Goal: Information Seeking & Learning: Understand process/instructions

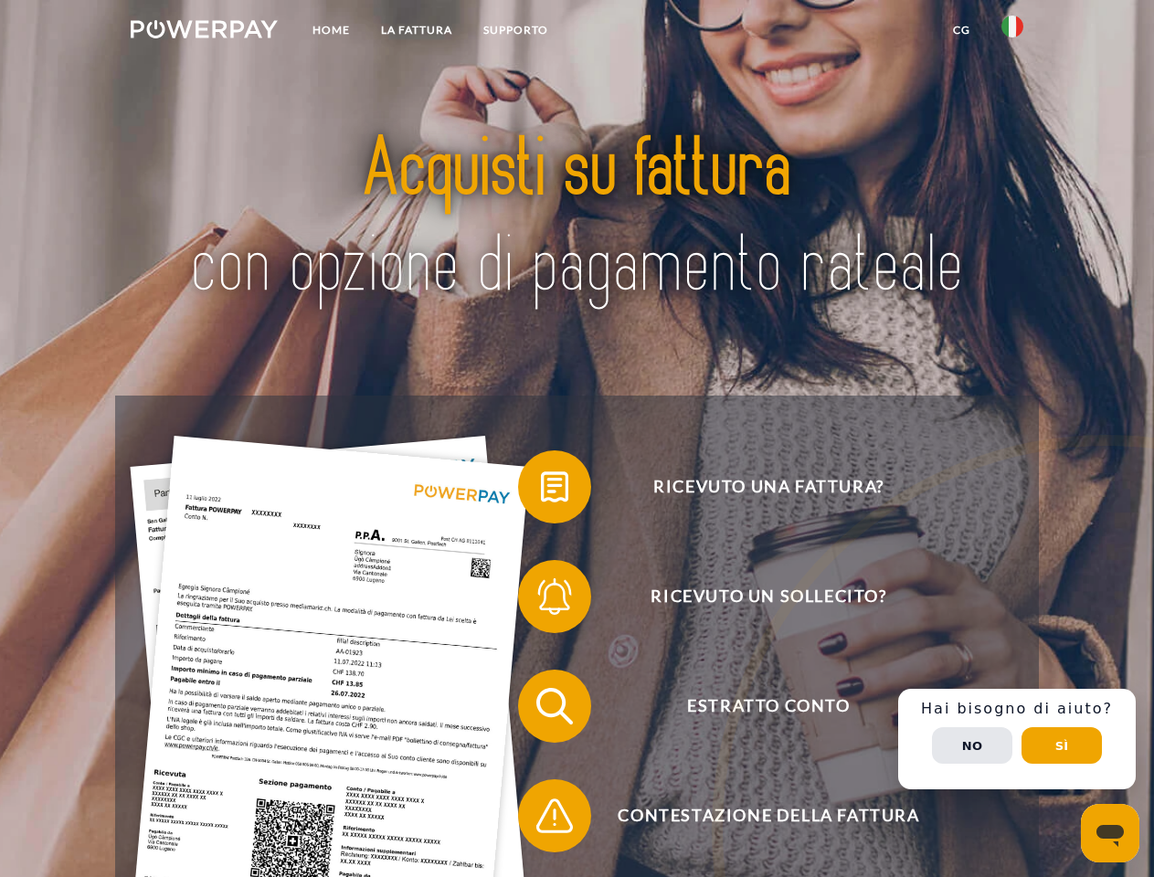
click at [204, 32] on img at bounding box center [204, 29] width 147 height 18
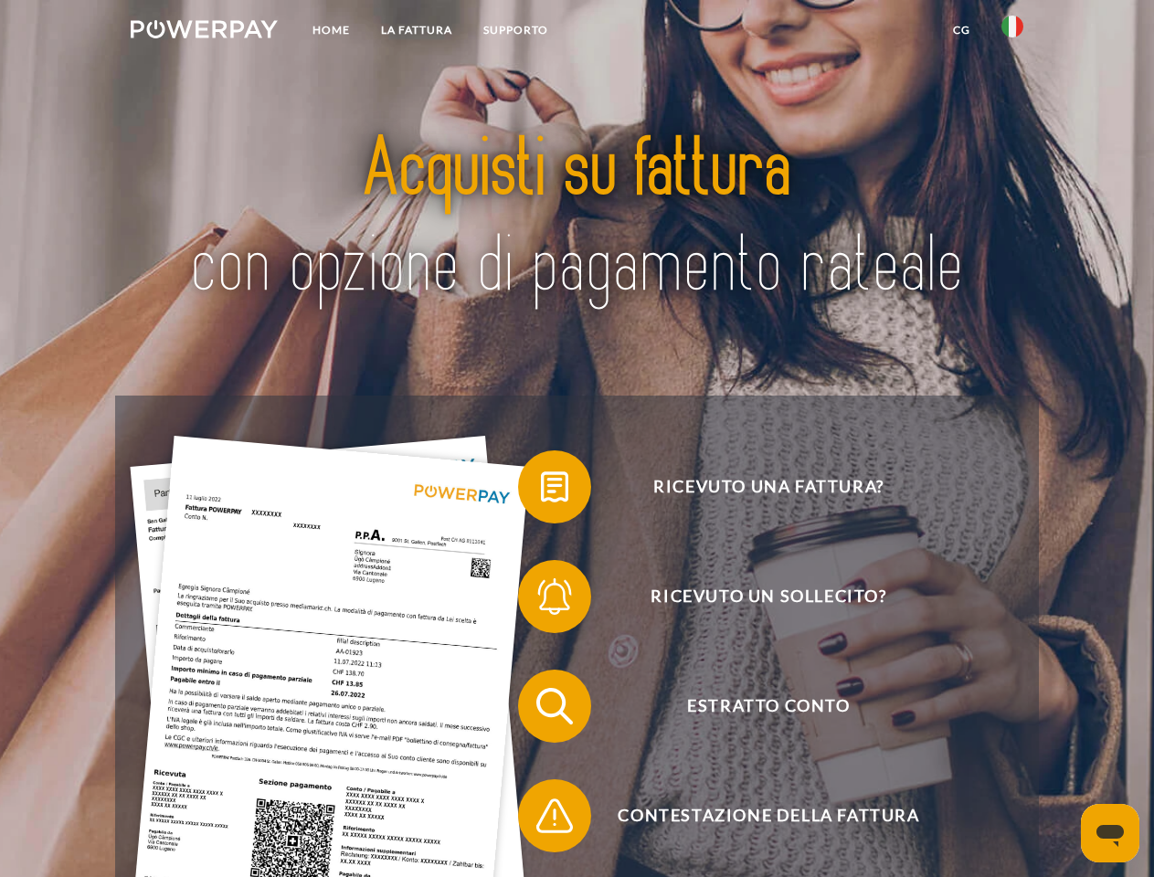
click at [1012, 32] on img at bounding box center [1012, 27] width 22 height 22
click at [961, 30] on link "CG" at bounding box center [961, 30] width 48 height 33
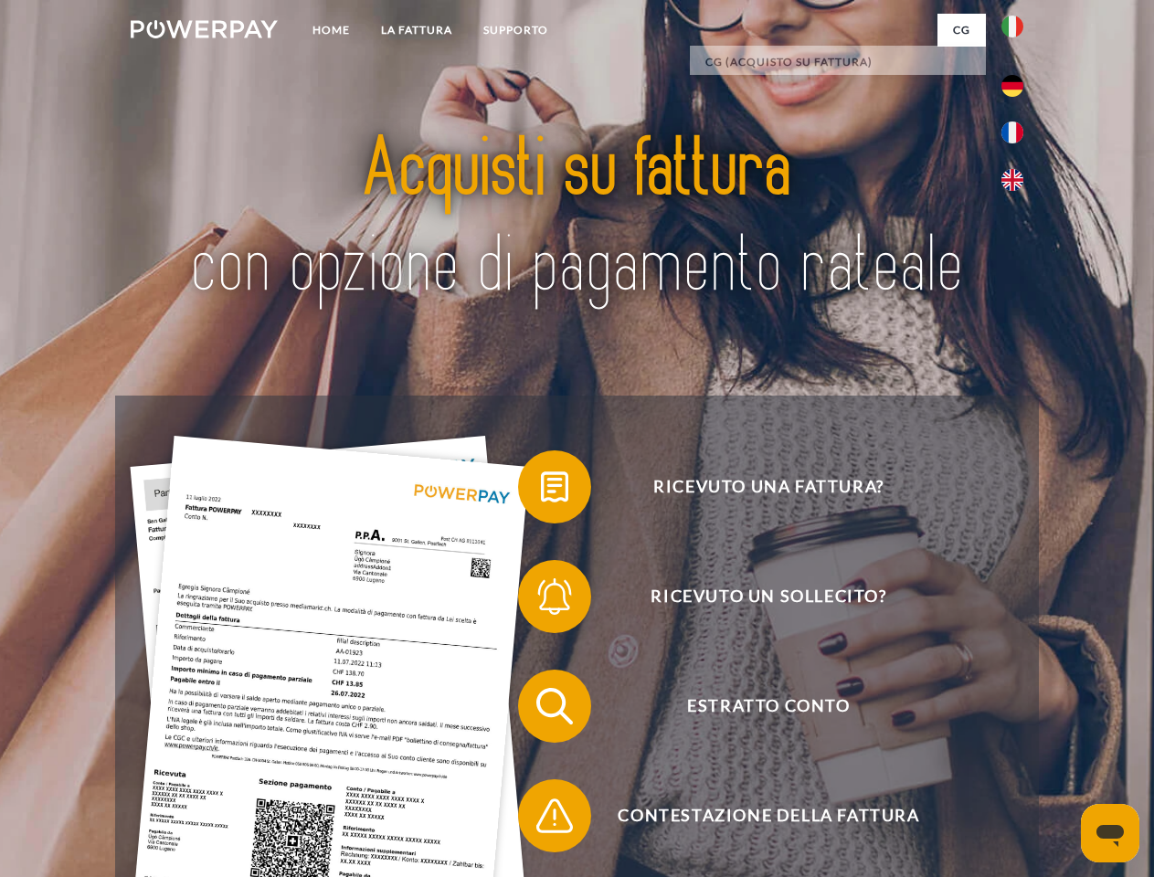
click at [541, 491] on span at bounding box center [526, 486] width 91 height 91
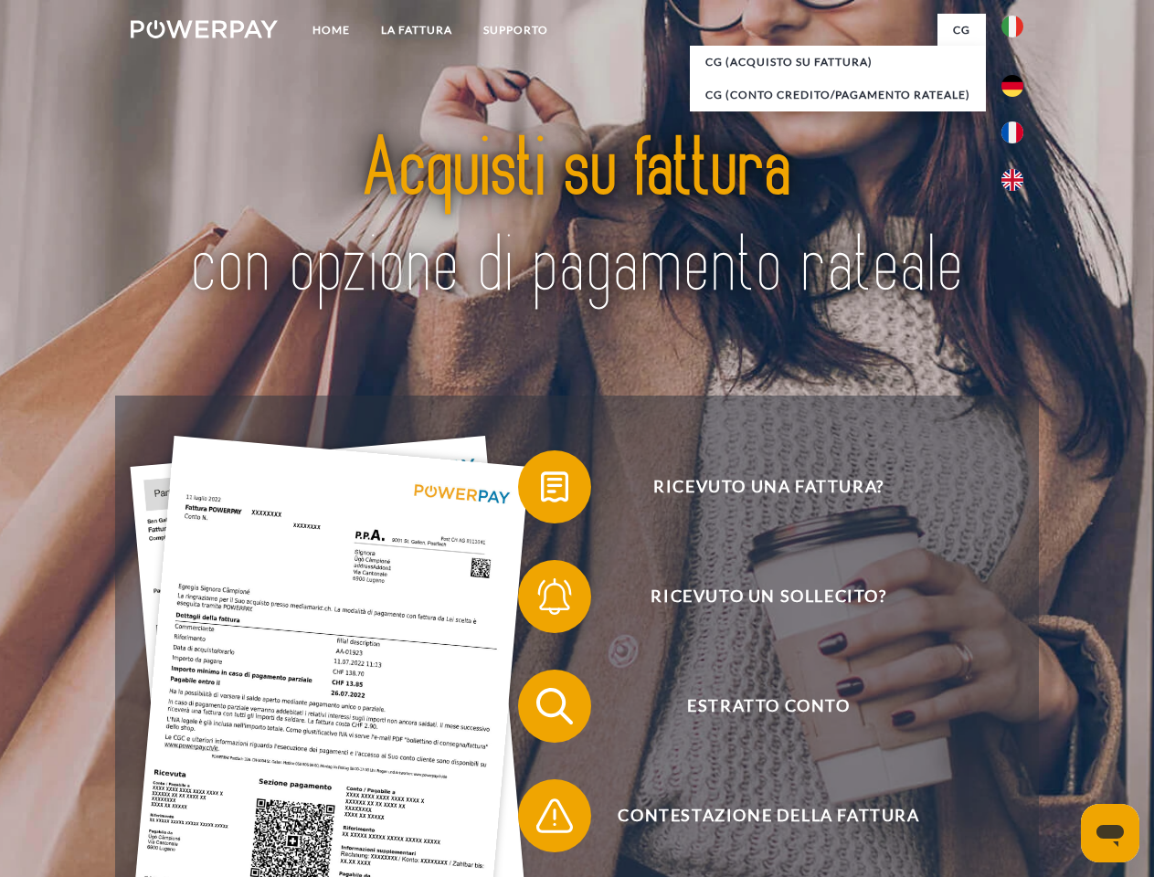
click at [541, 600] on span at bounding box center [526, 596] width 91 height 91
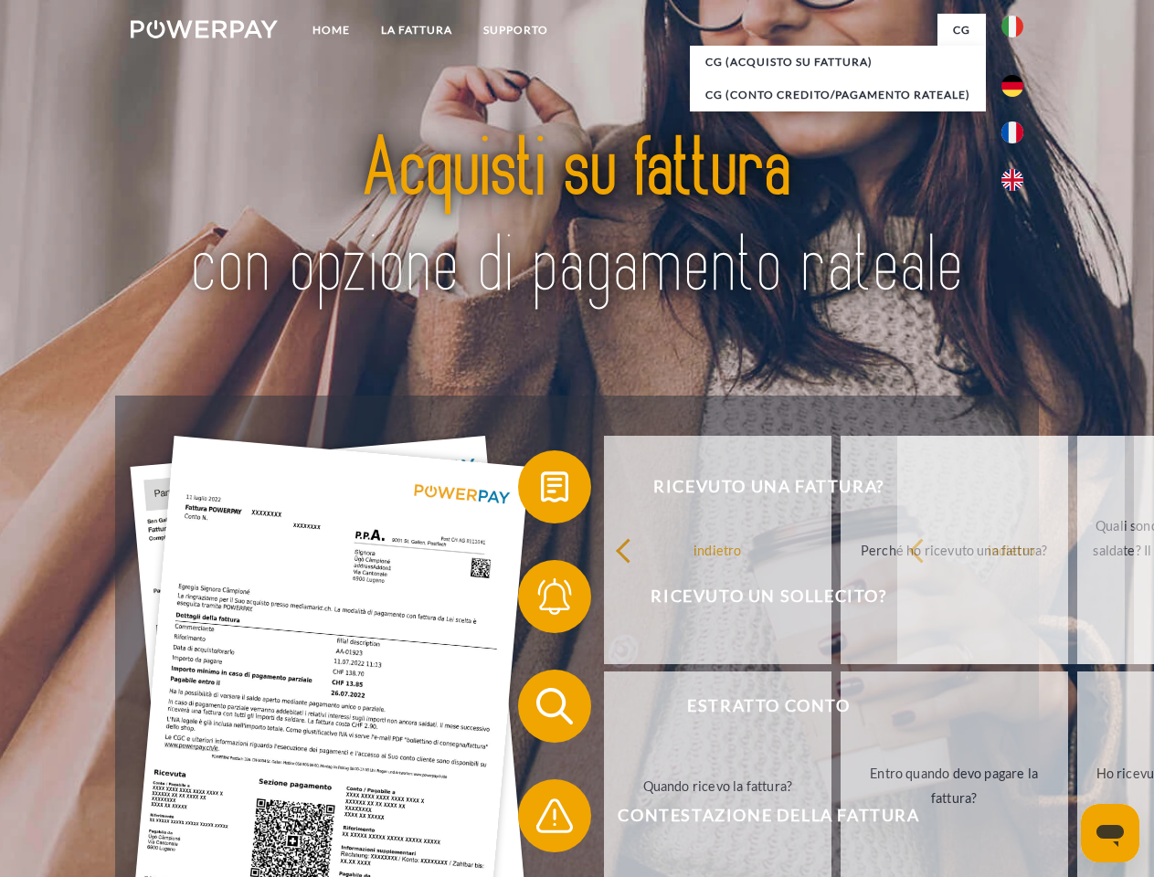
click at [604, 710] on link "Quando ricevo la fattura?" at bounding box center [717, 785] width 227 height 228
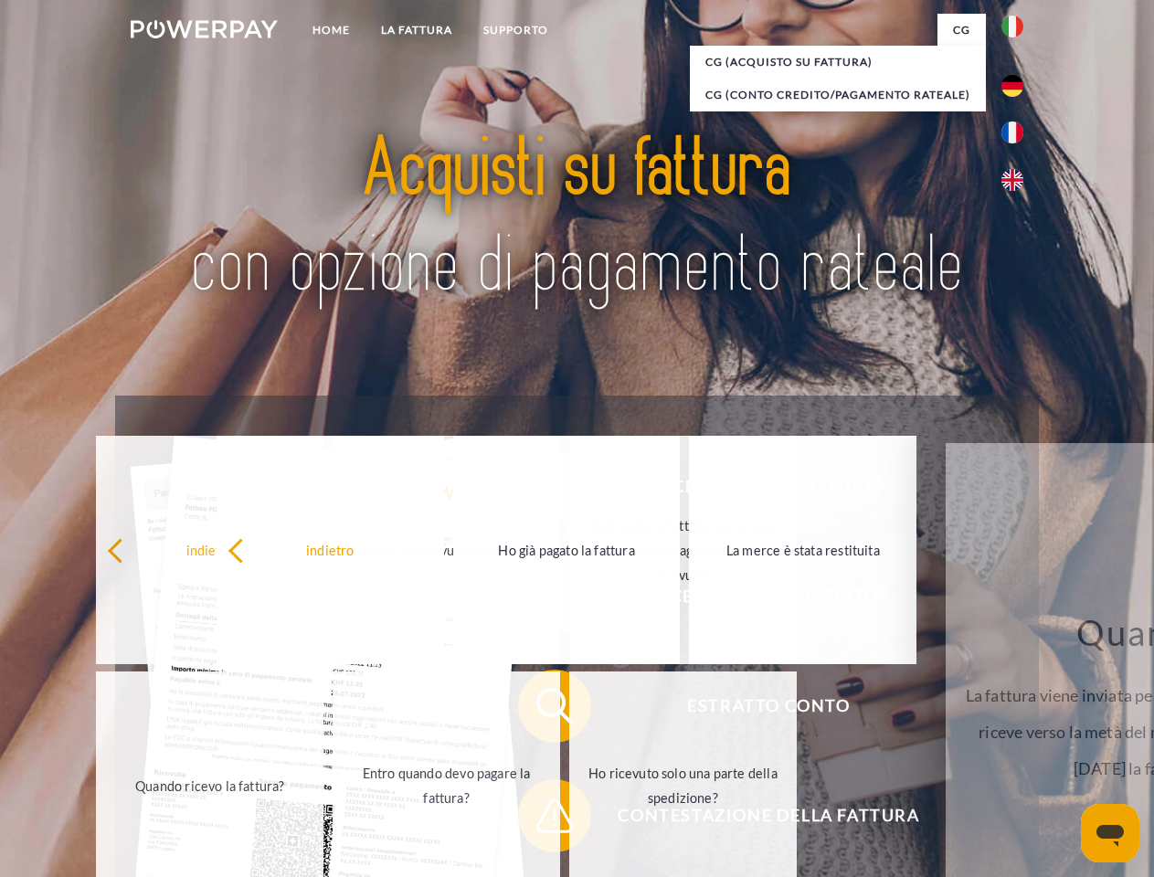
click at [541, 819] on link "Entro quando devo pagare la fattura?" at bounding box center [446, 785] width 227 height 228
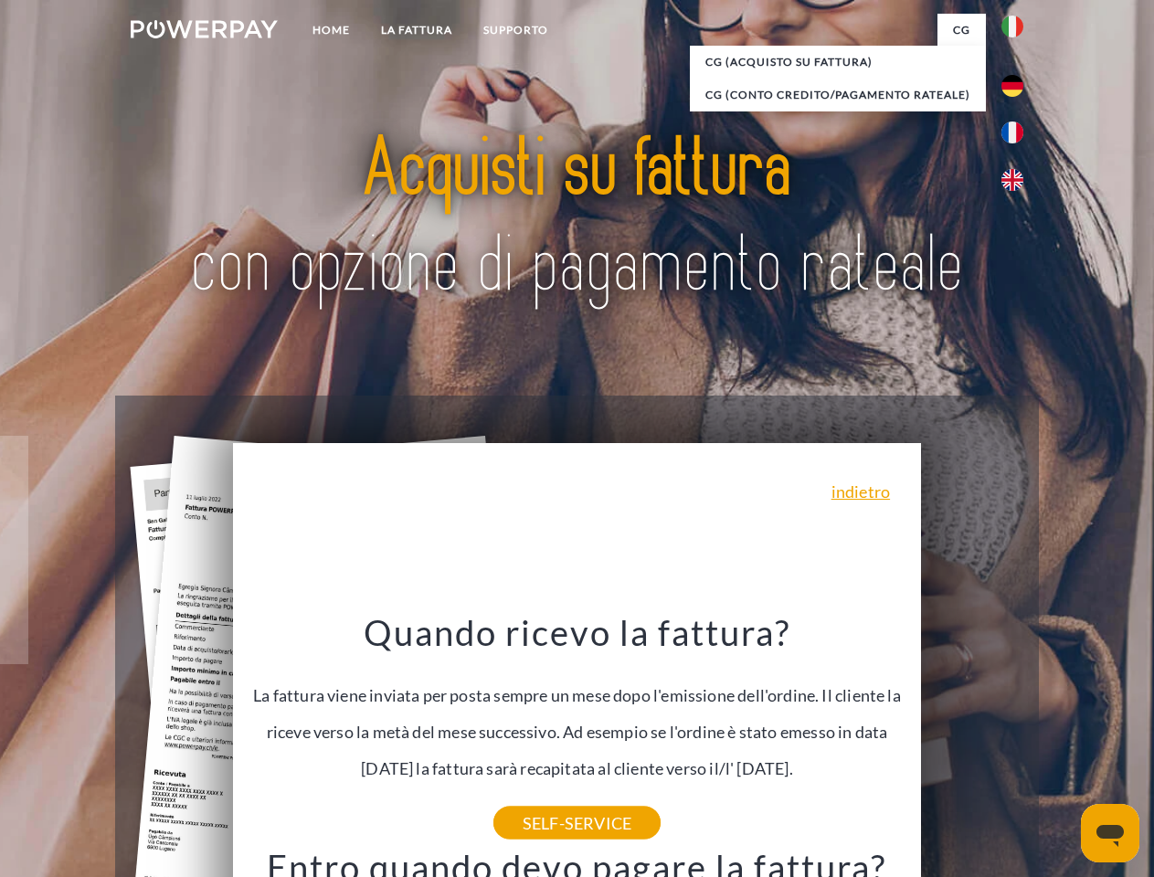
click at [1017, 739] on div "Ricevuto una fattura? Ricevuto un sollecito? Estratto conto indietro" at bounding box center [576, 761] width 923 height 731
click at [972, 743] on span "Estratto conto" at bounding box center [768, 706] width 448 height 73
click at [1062, 745] on header "Home LA FATTURA [GEOGRAPHIC_DATA]" at bounding box center [577, 631] width 1154 height 1262
